Goal: Register for event/course

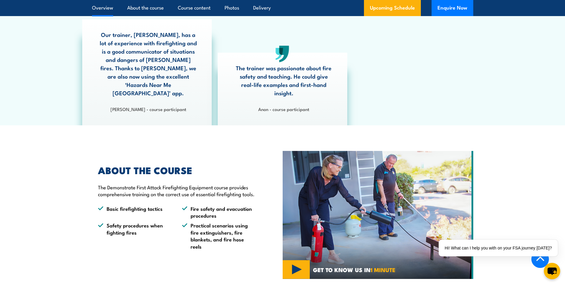
scroll to position [179, 0]
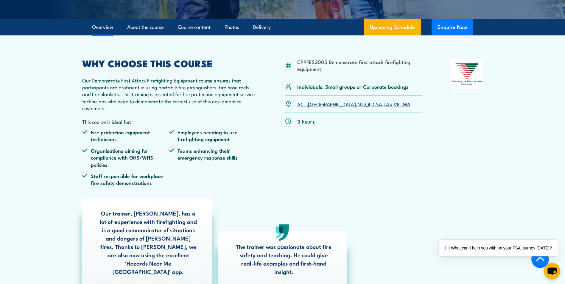
click at [403, 107] on link "WA" at bounding box center [406, 103] width 7 height 7
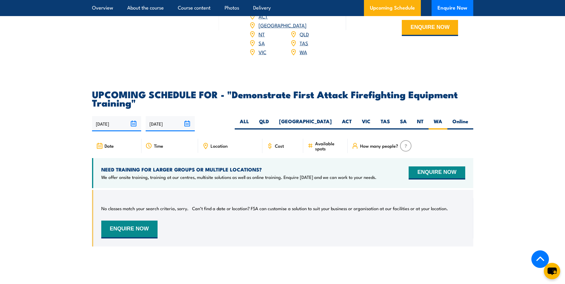
scroll to position [987, 0]
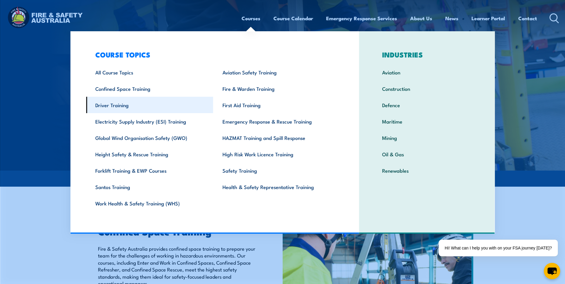
click at [111, 107] on link "Driver Training" at bounding box center [149, 105] width 127 height 16
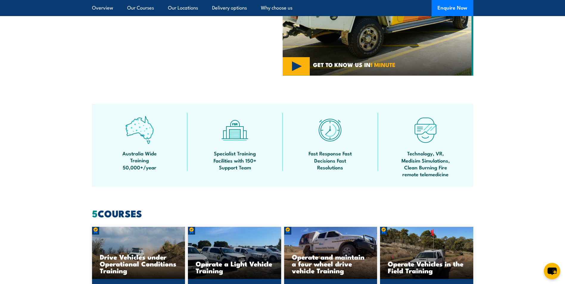
scroll to position [446, 0]
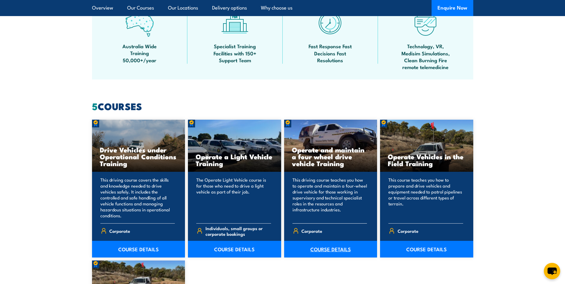
drag, startPoint x: 343, startPoint y: 252, endPoint x: 348, endPoint y: 252, distance: 5.4
click at [343, 252] on link "COURSE DETAILS" at bounding box center [330, 249] width 93 height 17
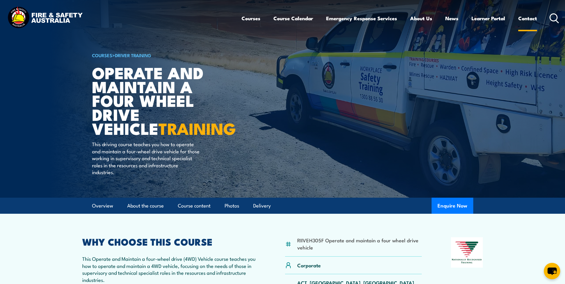
click at [518, 18] on link "Contact" at bounding box center [527, 18] width 19 height 16
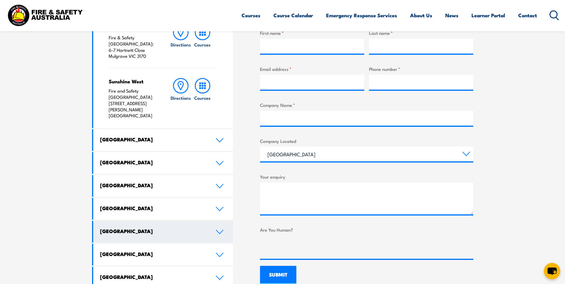
scroll to position [268, 0]
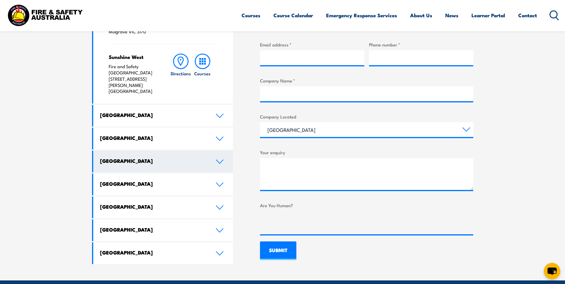
click at [220, 151] on link "[GEOGRAPHIC_DATA]" at bounding box center [163, 162] width 140 height 22
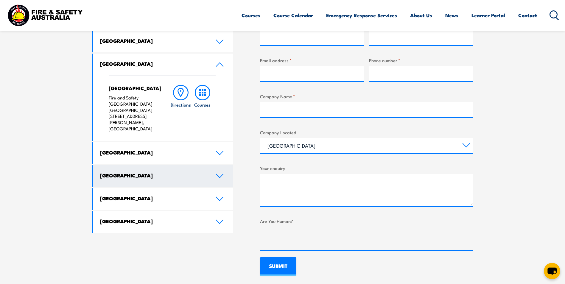
scroll to position [238, 0]
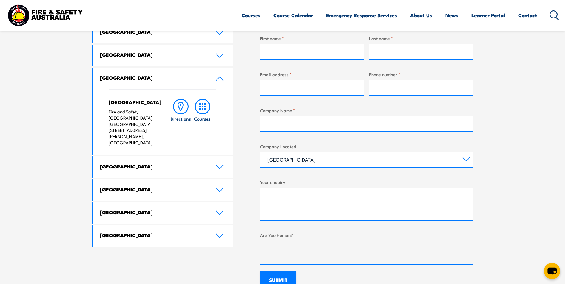
click at [206, 112] on icon at bounding box center [202, 106] width 15 height 15
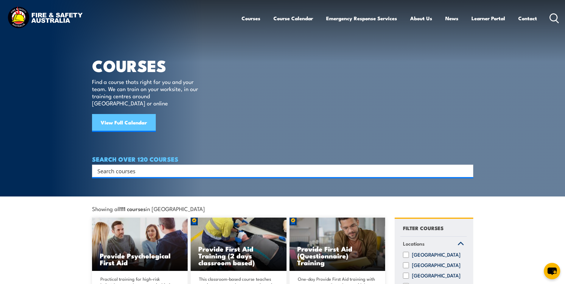
click at [144, 121] on link "View Full Calendar" at bounding box center [124, 123] width 64 height 18
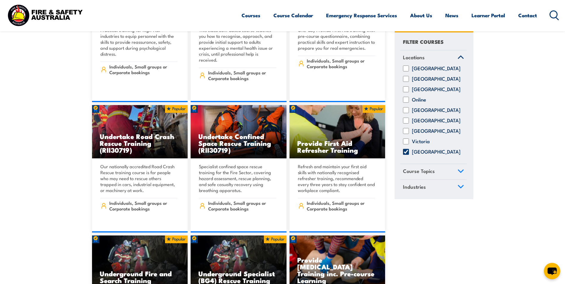
scroll to position [179, 0]
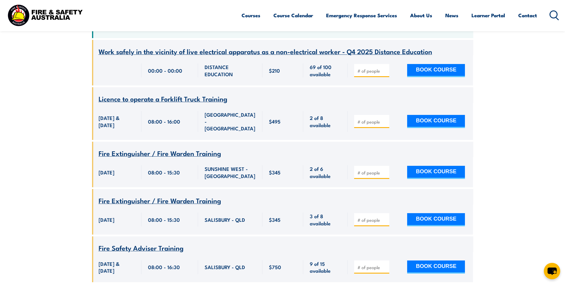
scroll to position [179, 0]
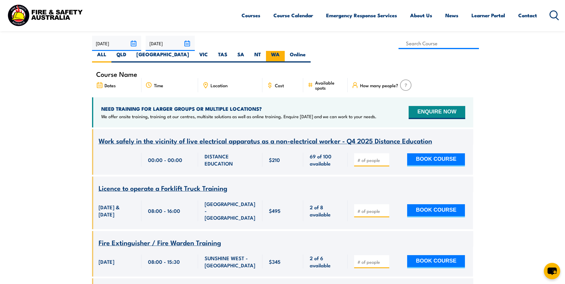
drag, startPoint x: 447, startPoint y: 40, endPoint x: 438, endPoint y: 45, distance: 10.8
click at [310, 51] on div "ALL QLD NSW VIC TAS SA NT" at bounding box center [201, 57] width 218 height 12
click at [285, 51] on label "WA" at bounding box center [275, 57] width 19 height 12
click at [283, 51] on input "WA" at bounding box center [281, 53] width 4 height 4
radio input "true"
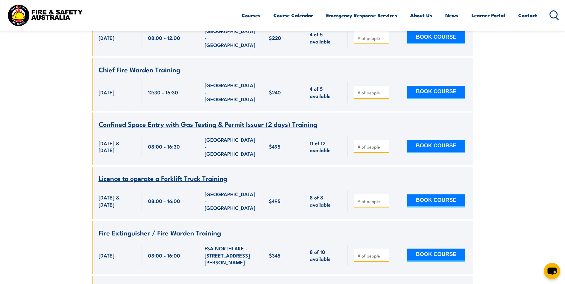
scroll to position [2911, 0]
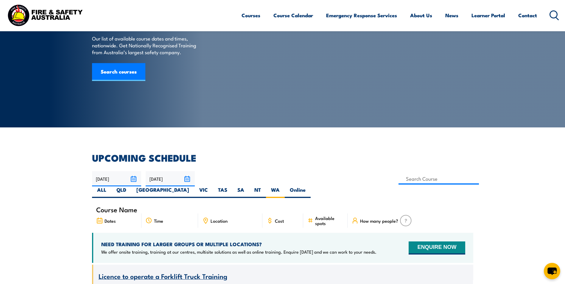
scroll to position [119, 0]
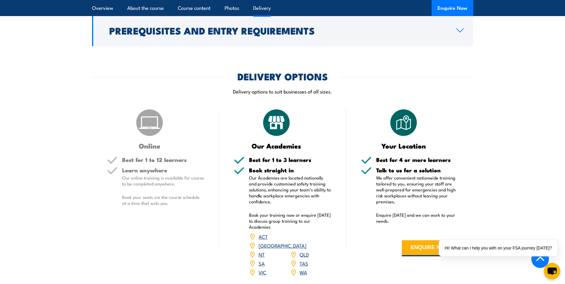
scroll to position [685, 0]
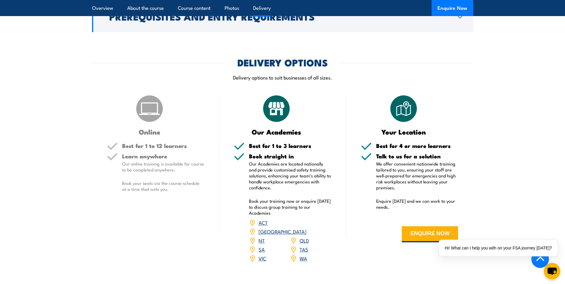
click at [303, 254] on link "WA" at bounding box center [302, 257] width 7 height 7
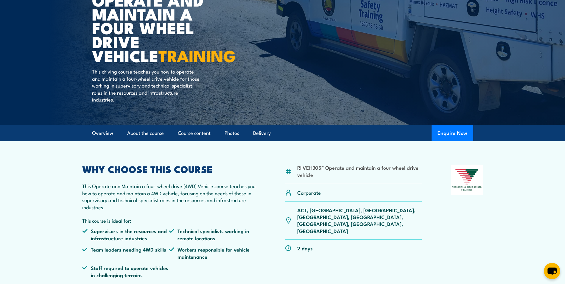
scroll to position [119, 0]
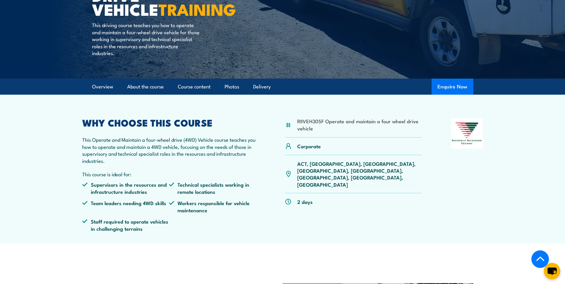
click at [460, 82] on button "Enquire Now" at bounding box center [452, 87] width 42 height 16
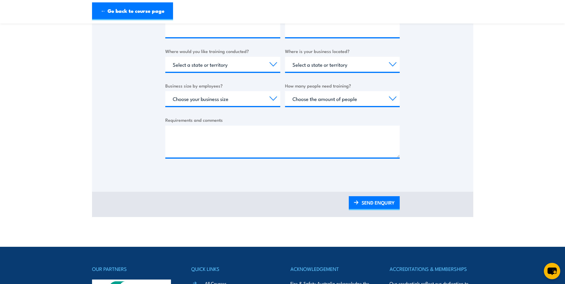
scroll to position [208, 0]
click at [158, 11] on link "← Go back to course page" at bounding box center [132, 11] width 81 height 18
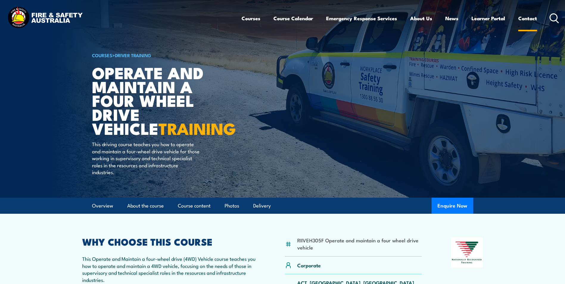
click at [520, 18] on link "Contact" at bounding box center [527, 18] width 19 height 16
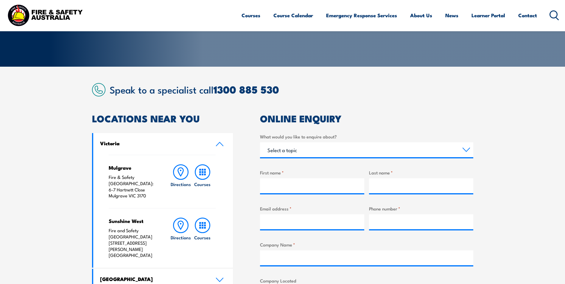
scroll to position [179, 0]
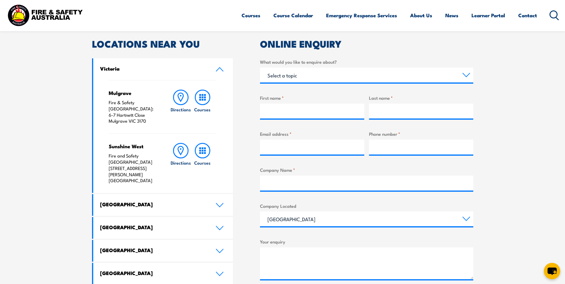
click at [213, 217] on link "[GEOGRAPHIC_DATA]" at bounding box center [163, 228] width 140 height 22
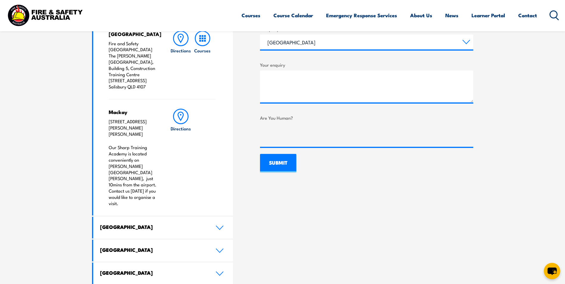
scroll to position [357, 0]
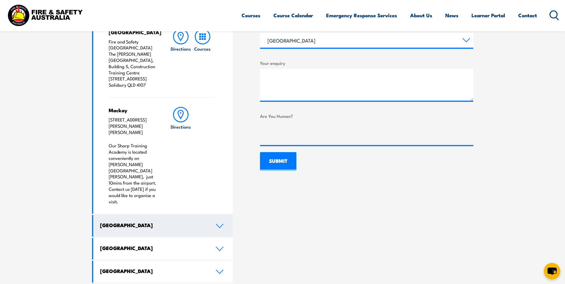
click at [216, 224] on icon at bounding box center [219, 226] width 8 height 5
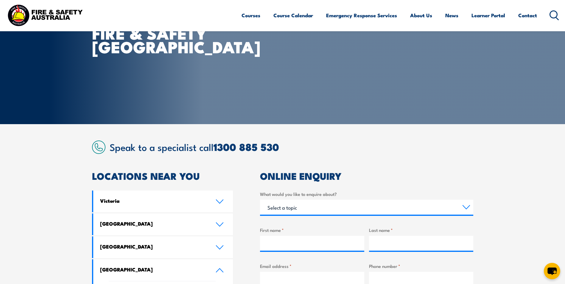
scroll to position [0, 0]
